Goal: Task Accomplishment & Management: Manage account settings

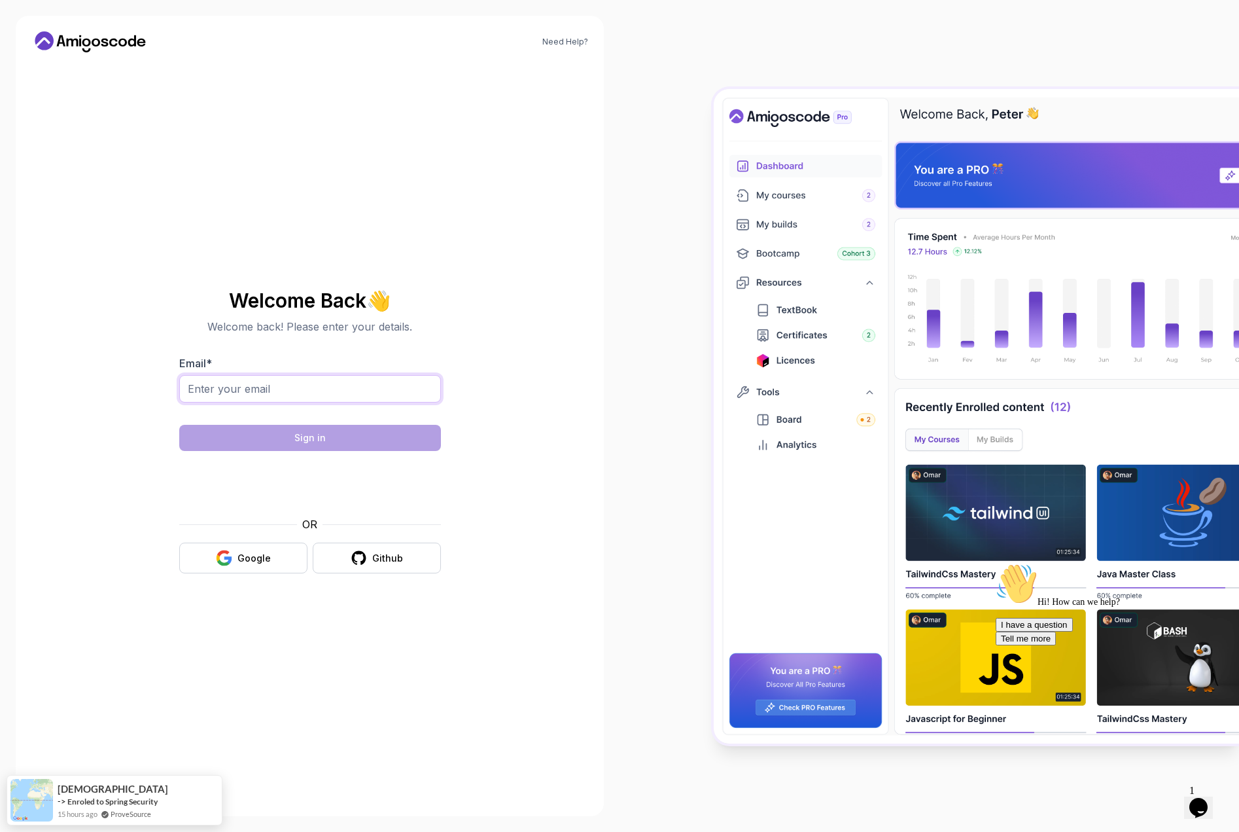
click at [325, 395] on input "Email *" at bounding box center [310, 388] width 262 height 27
click at [291, 563] on button "Google" at bounding box center [243, 557] width 128 height 31
